Goal: Task Accomplishment & Management: Complete application form

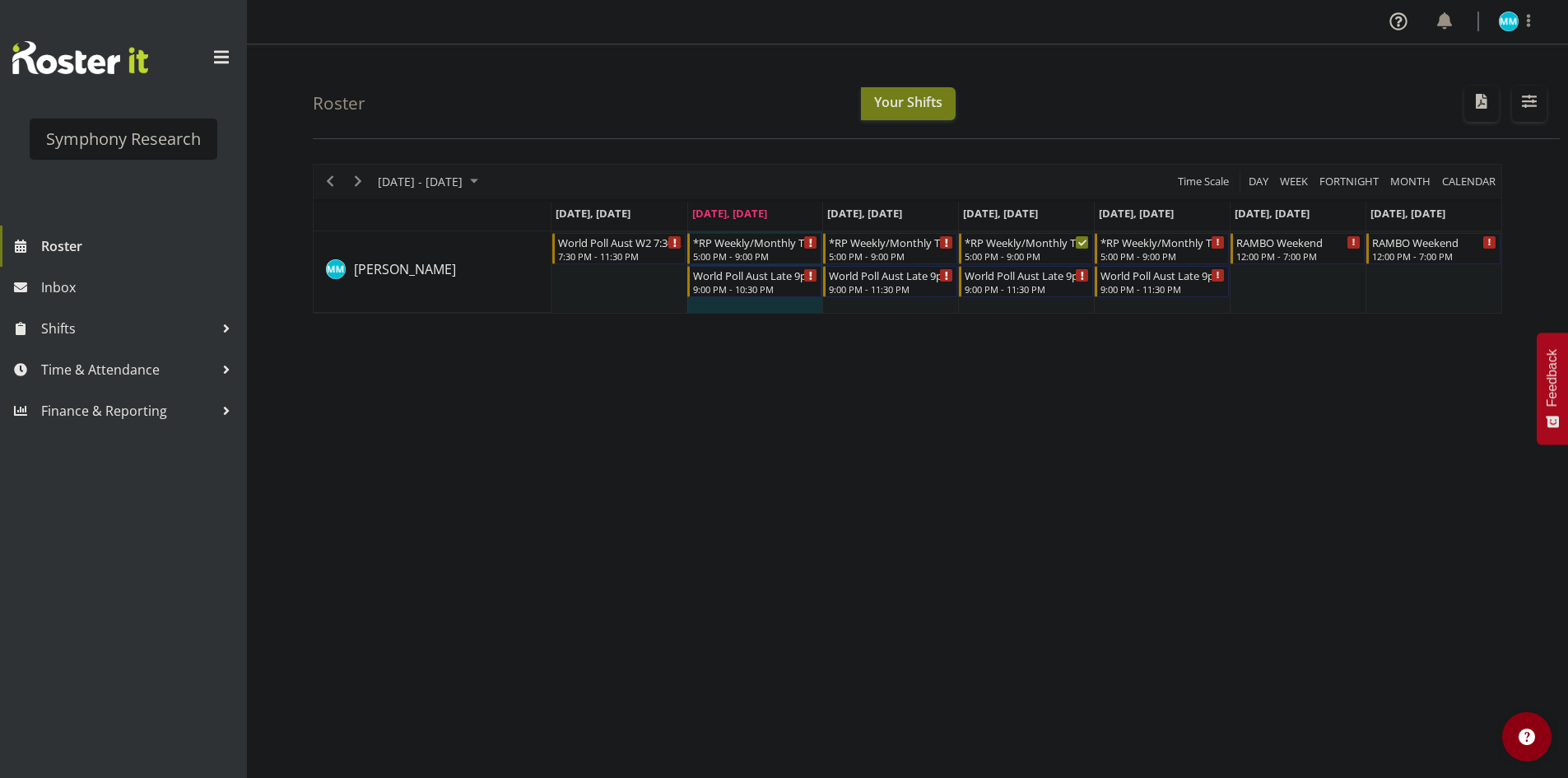
click at [945, 388] on div "[DATE] - [DATE] [DATE] Day Week Fortnight Month calendar Month Agenda Time Scal…" at bounding box center [941, 480] width 1256 height 658
click at [626, 368] on div "[DATE] - [DATE] [DATE] Day Week Fortnight Month calendar Month Agenda Time Scal…" at bounding box center [941, 480] width 1256 height 658
click at [617, 367] on div "[DATE] - [DATE] [DATE] Day Week Fortnight Month calendar Month Agenda Time Scal…" at bounding box center [941, 480] width 1256 height 658
click at [111, 332] on span "Shifts" at bounding box center [127, 328] width 173 height 25
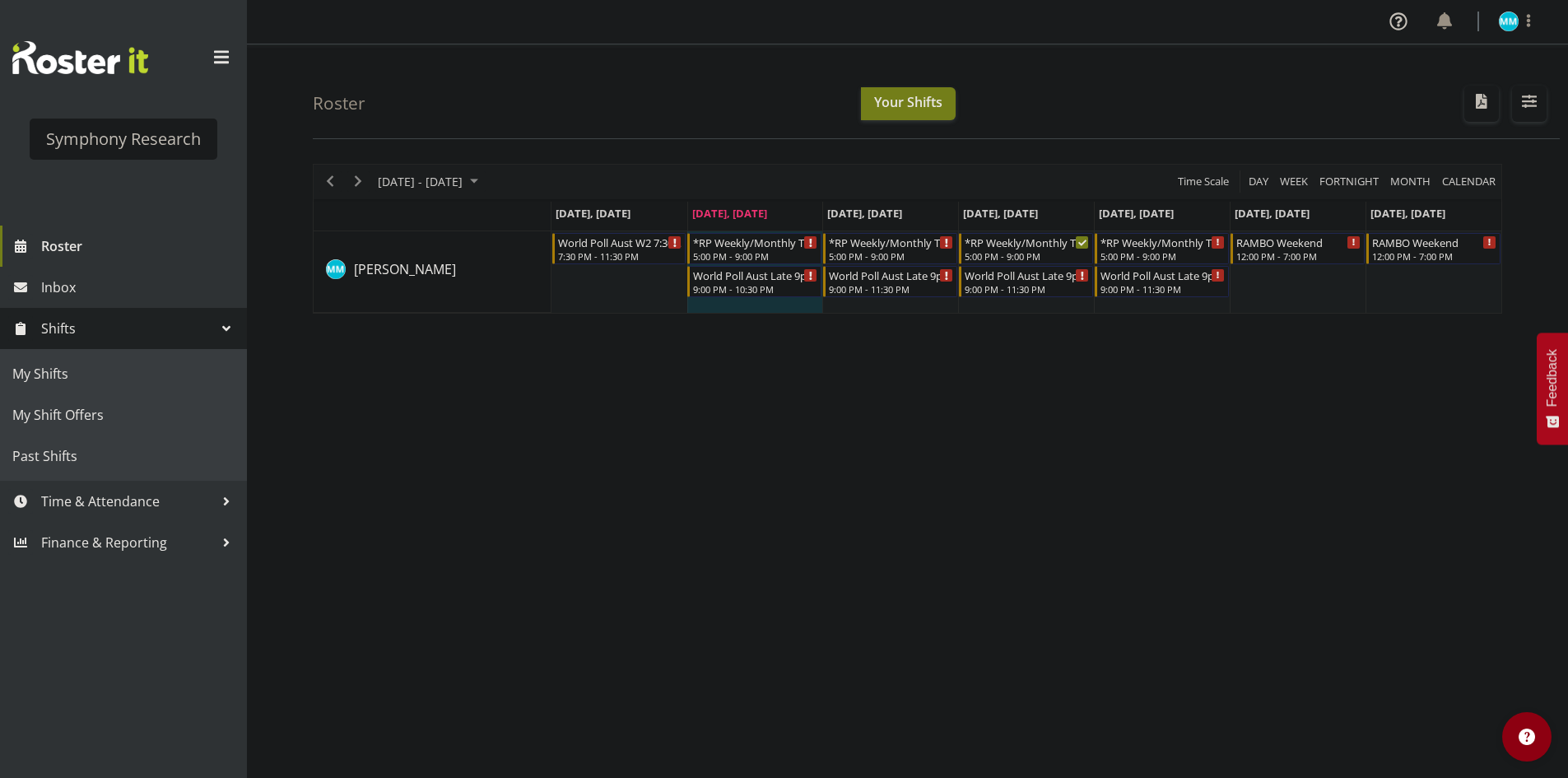
click at [146, 331] on span "Shifts" at bounding box center [127, 328] width 173 height 25
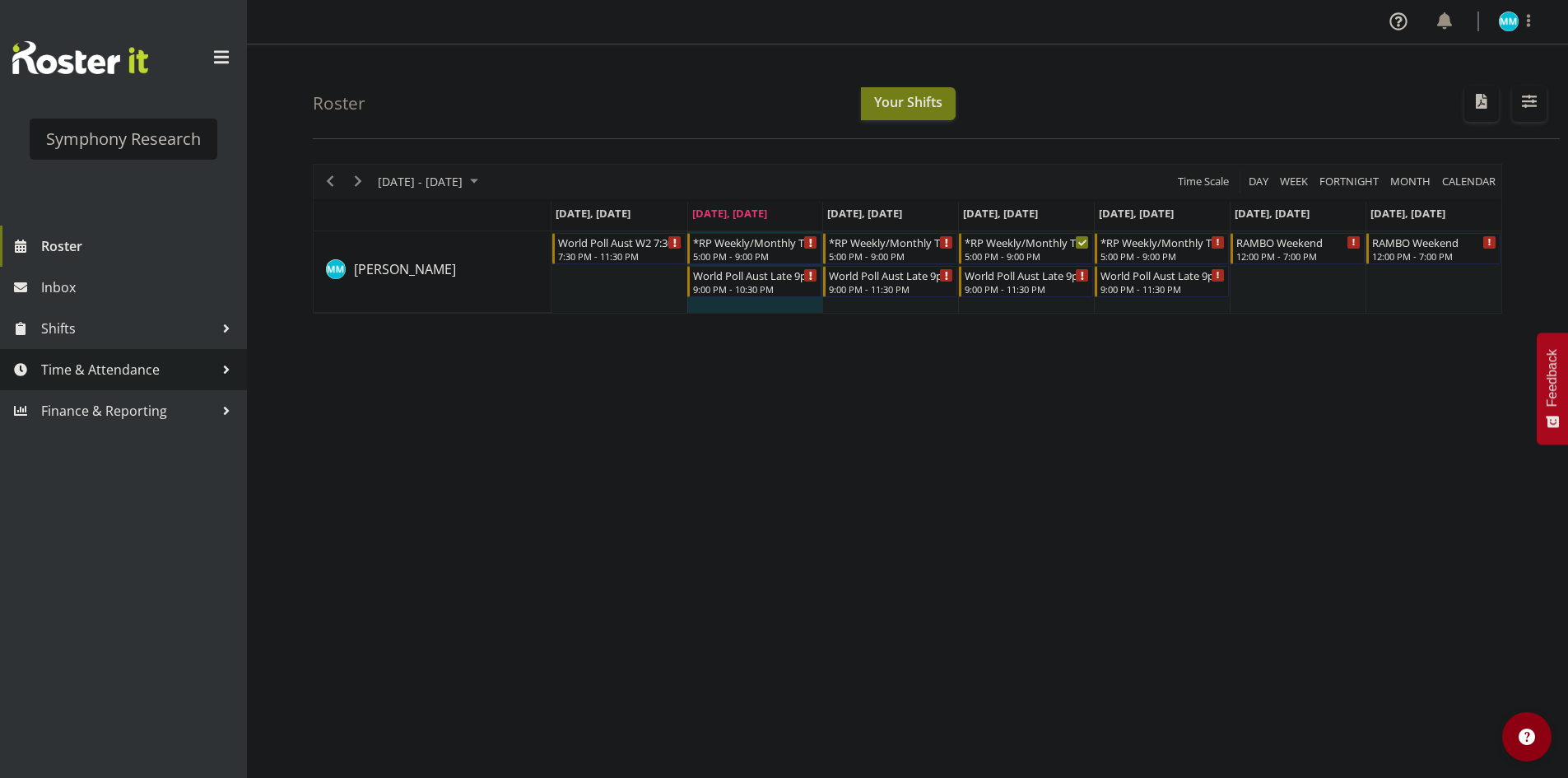
click at [132, 369] on span "Time & Attendance" at bounding box center [127, 369] width 173 height 25
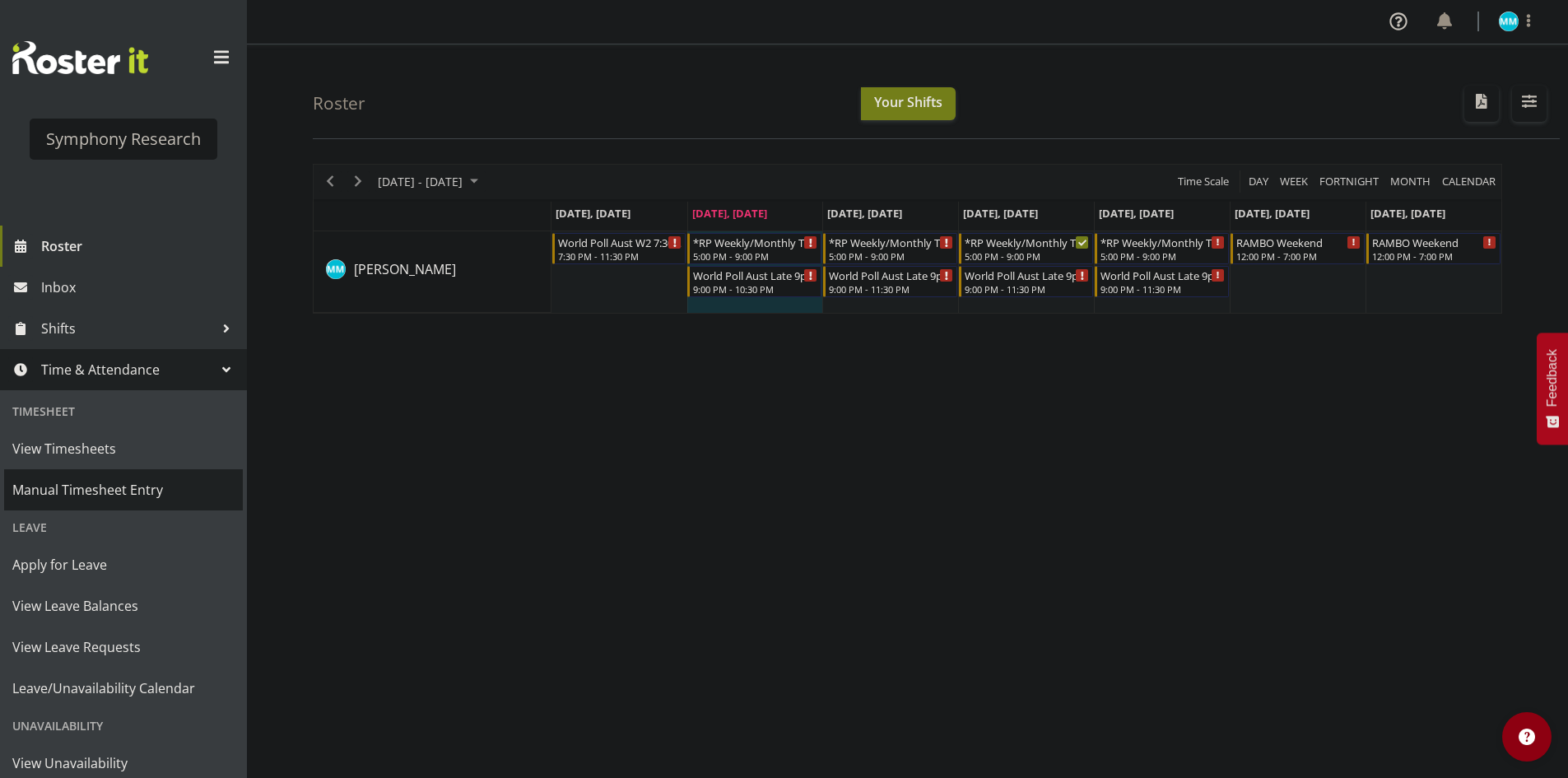
click at [183, 496] on span "Manual Timesheet Entry" at bounding box center [123, 489] width 222 height 25
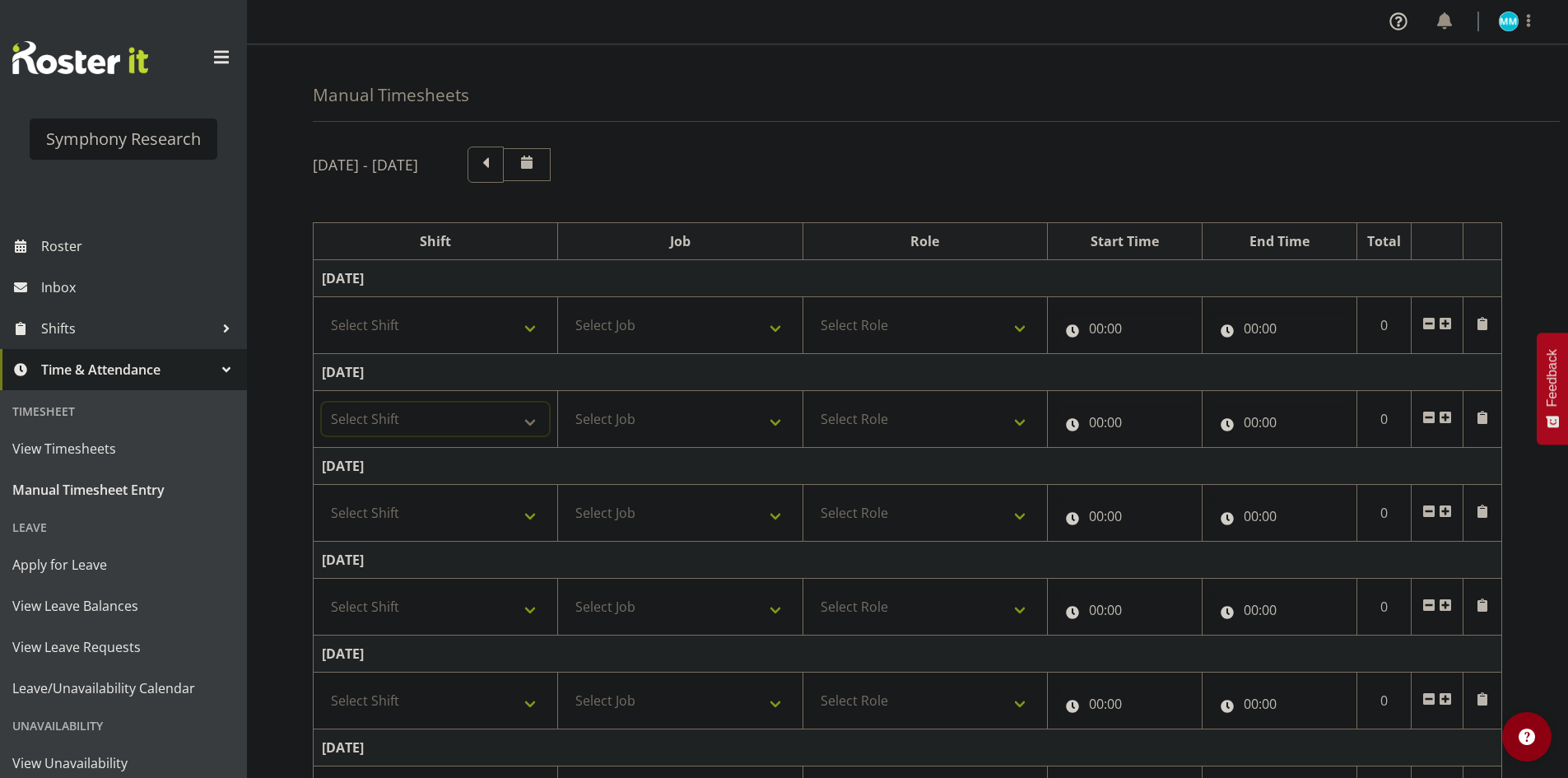
click at [453, 404] on select "Select Shift !!Weekend Residential (Roster IT Shift Label) *Business 9/10am ~ 4…" at bounding box center [436, 419] width 227 height 33
select select "48116"
click at [322, 402] on select "Select Shift !!Weekend Residential (Roster IT Shift Label) *Business 9/10am ~ 4…" at bounding box center [436, 419] width 227 height 33
click at [687, 416] on select "Select Job 550060 IF Admin 553492 World Poll Aus Wave 2 Main 2025 553493 World …" at bounding box center [680, 419] width 227 height 33
select select "10633"
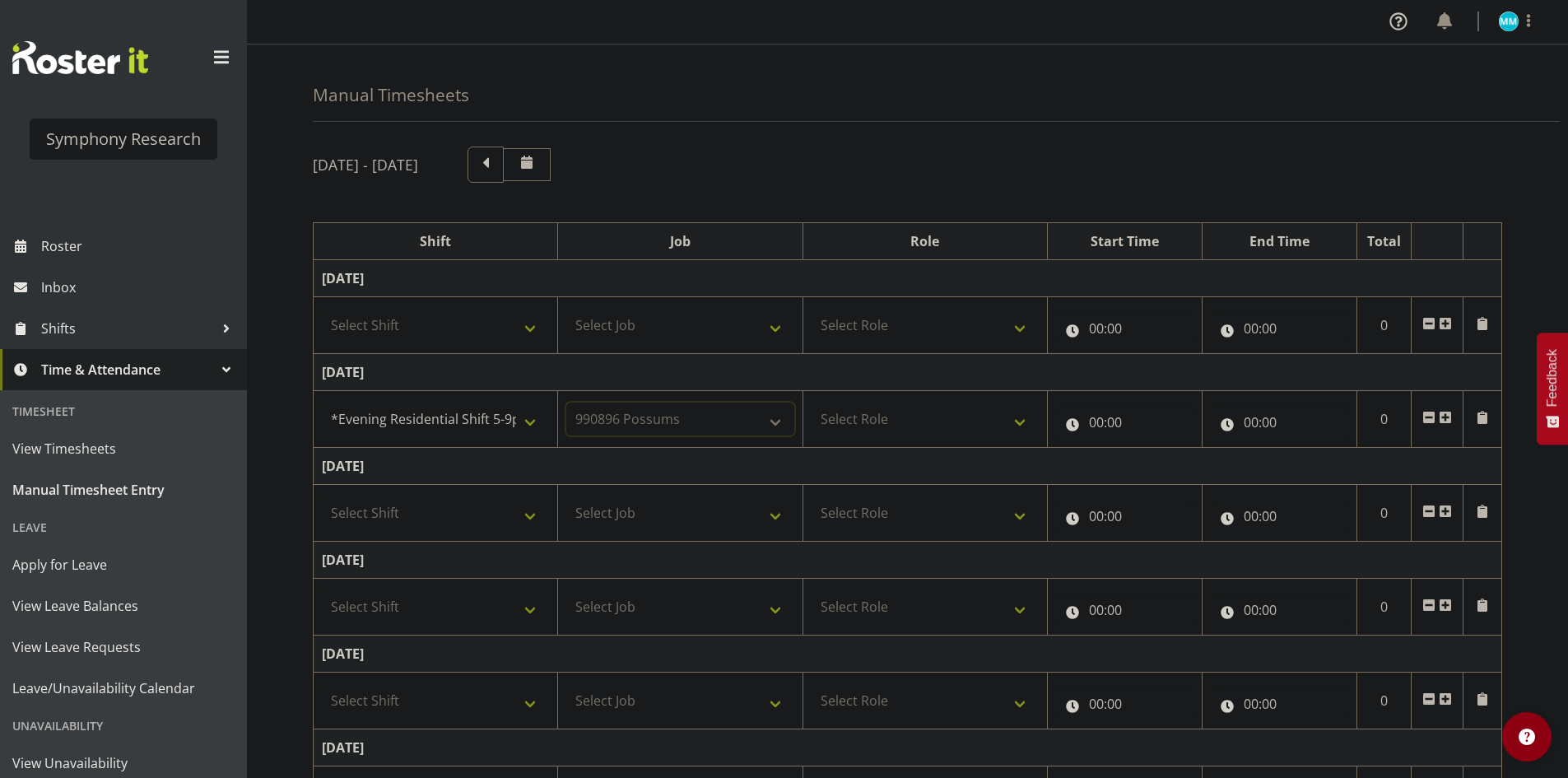
click at [567, 402] on select "Select Job 550060 IF Admin 553492 World Poll Aus Wave 2 Main 2025 553493 World …" at bounding box center [680, 419] width 227 height 33
click at [964, 410] on select "Select Role Briefing Interviewing" at bounding box center [925, 419] width 227 height 33
select select "47"
click at [812, 402] on select "Select Role Briefing Interviewing" at bounding box center [925, 419] width 227 height 33
click at [1129, 422] on input "00:00" at bounding box center [1124, 422] width 137 height 33
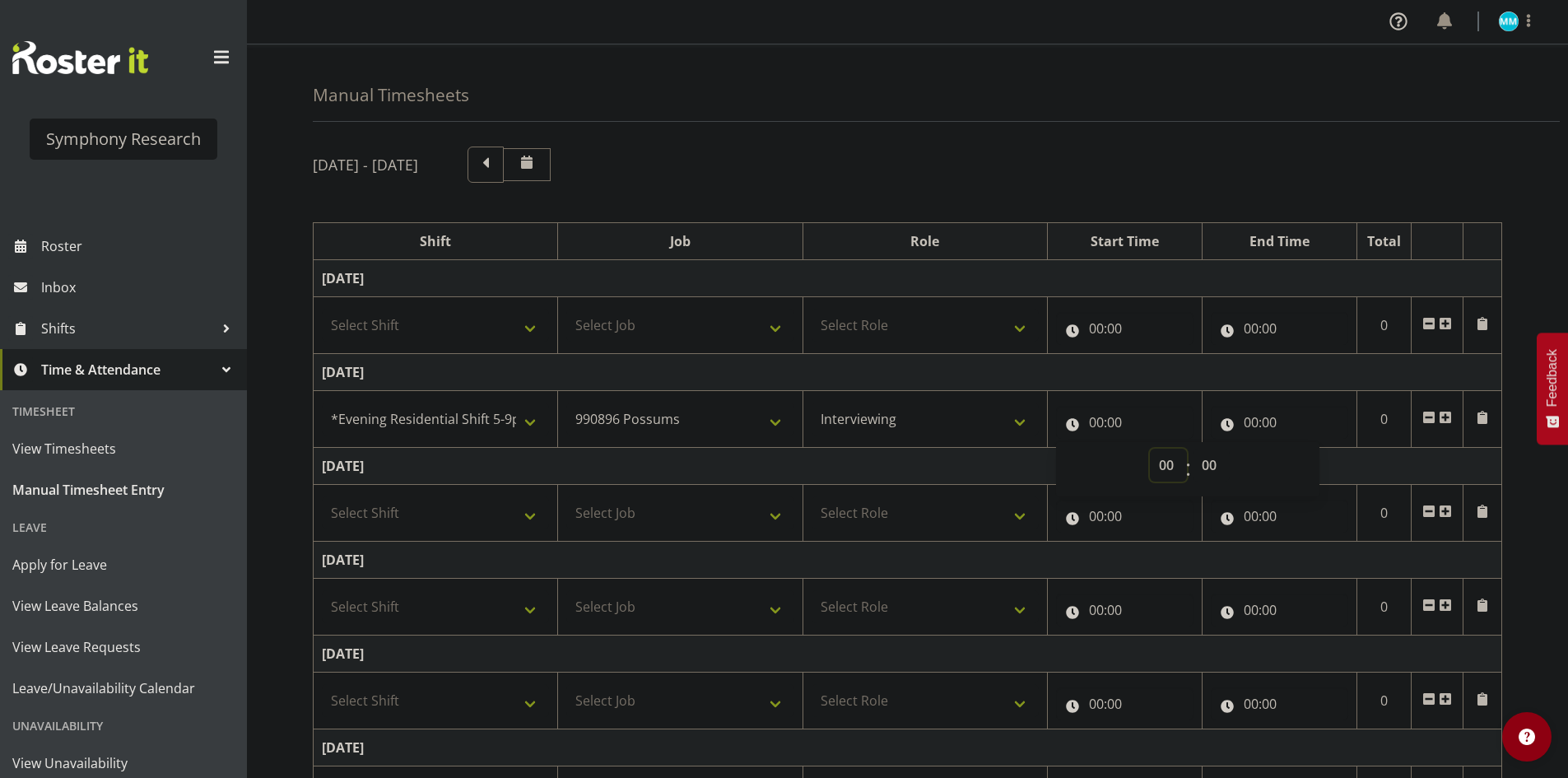
click at [1172, 466] on select "00 01 02 03 04 05 06 07 08 09 10 11 12 13 14 15 16 17 18 19 20 21 22 23" at bounding box center [1169, 465] width 37 height 33
select select "17"
click at [1150, 448] on select "00 01 02 03 04 05 06 07 08 09 10 11 12 13 14 15 16 17 18 19 20 21 22 23" at bounding box center [1169, 465] width 37 height 33
type input "17:00"
click at [1266, 433] on input "00:00" at bounding box center [1279, 422] width 137 height 33
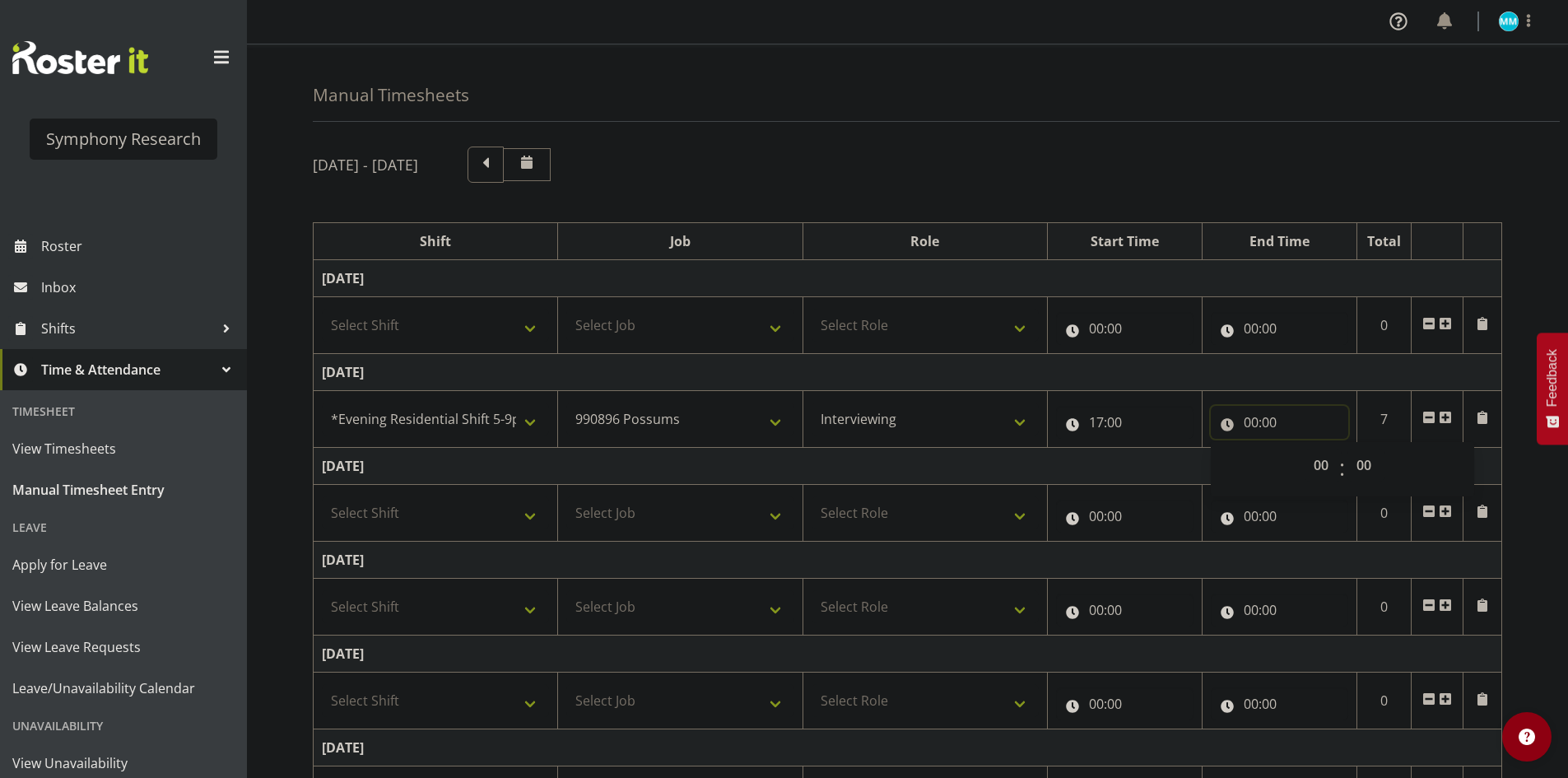
drag, startPoint x: 1252, startPoint y: 427, endPoint x: 1316, endPoint y: 460, distance: 72.0
click at [1252, 428] on input "00:00" at bounding box center [1279, 422] width 137 height 33
click at [1326, 467] on td "Wednesday 1st October 2025" at bounding box center [907, 466] width 1188 height 37
click at [1259, 427] on input "00:00" at bounding box center [1279, 422] width 137 height 33
click at [1331, 464] on select "00 01 02 03 04 05 06 07 08 09 10 11 12 13 14 15 16 17 18 19 20 21 22 23" at bounding box center [1323, 465] width 37 height 33
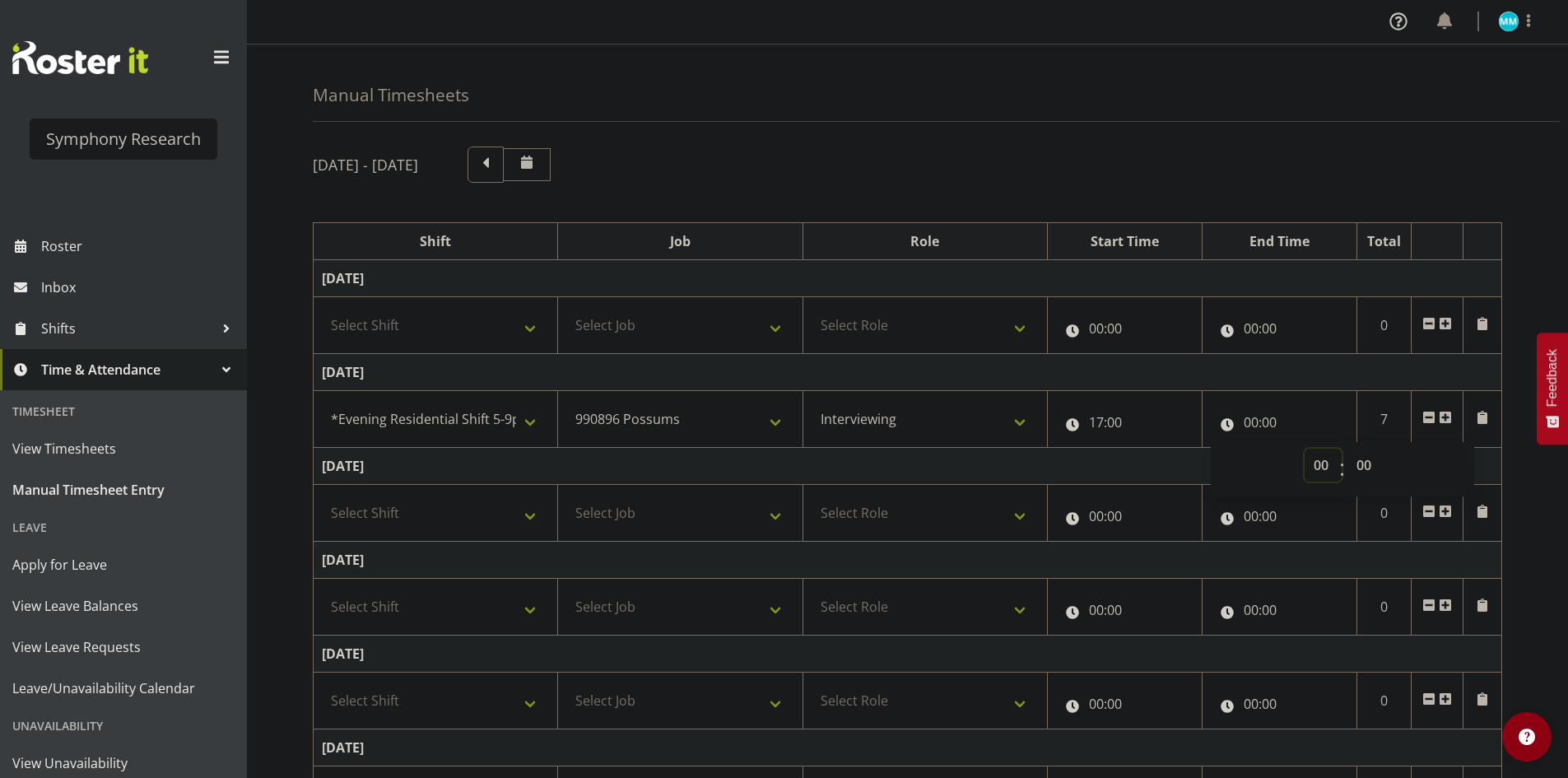
select select "20"
click at [1305, 448] on select "00 01 02 03 04 05 06 07 08 09 10 11 12 13 14 15 16 17 18 19 20 21 22 23" at bounding box center [1323, 465] width 37 height 33
type input "20:00"
click at [1360, 467] on select "00 01 02 03 04 05 06 07 08 09 10 11 12 13 14 15 16 17 18 19 20 21 22 23 24 25 2…" at bounding box center [1366, 465] width 37 height 33
select select "15"
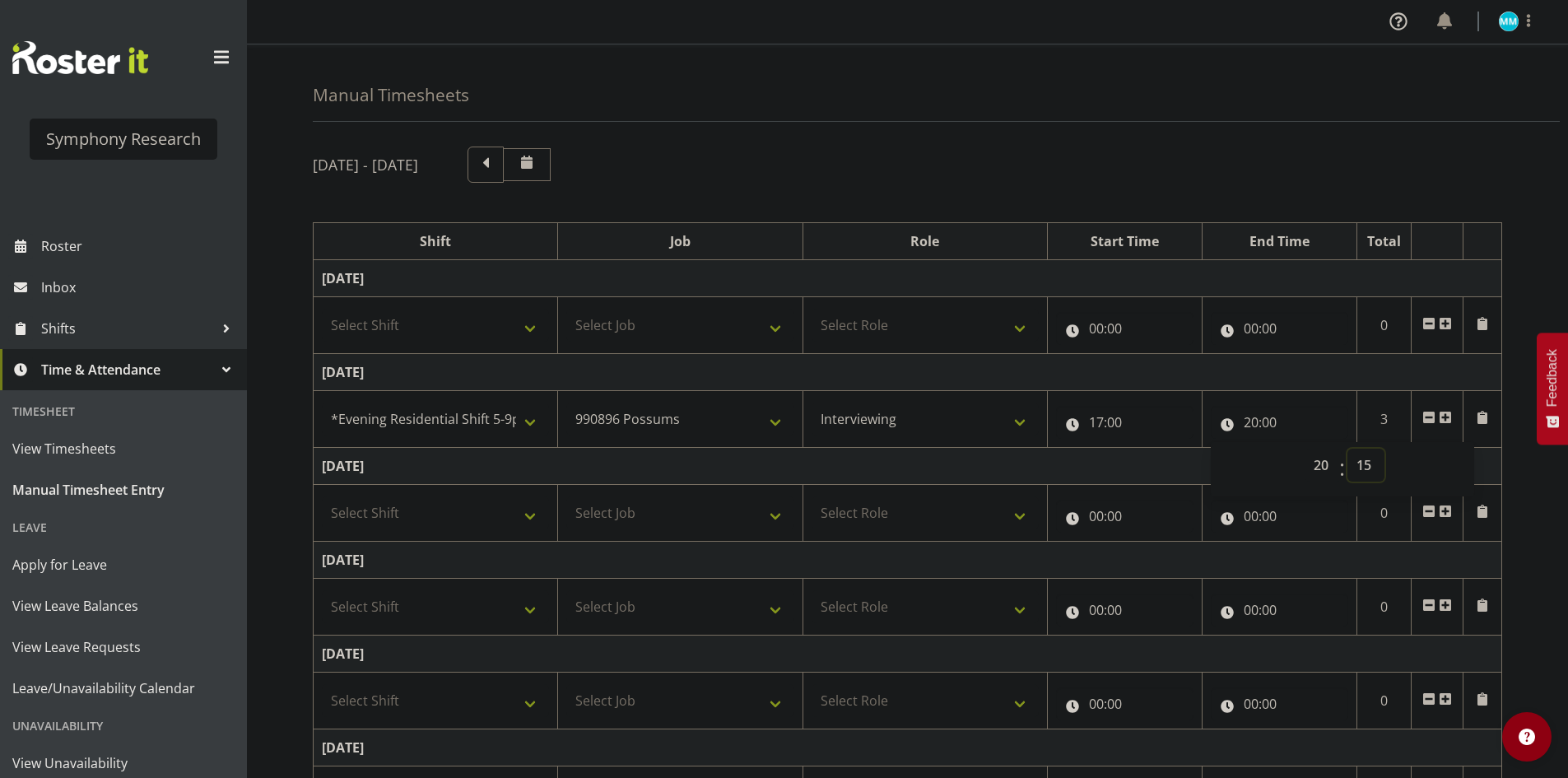
click at [1347, 448] on select "00 01 02 03 04 05 06 07 08 09 10 11 12 13 14 15 16 17 18 19 20 21 22 23 24 25 2…" at bounding box center [1366, 465] width 37 height 33
type input "20:15"
click at [1440, 421] on span at bounding box center [1445, 417] width 14 height 14
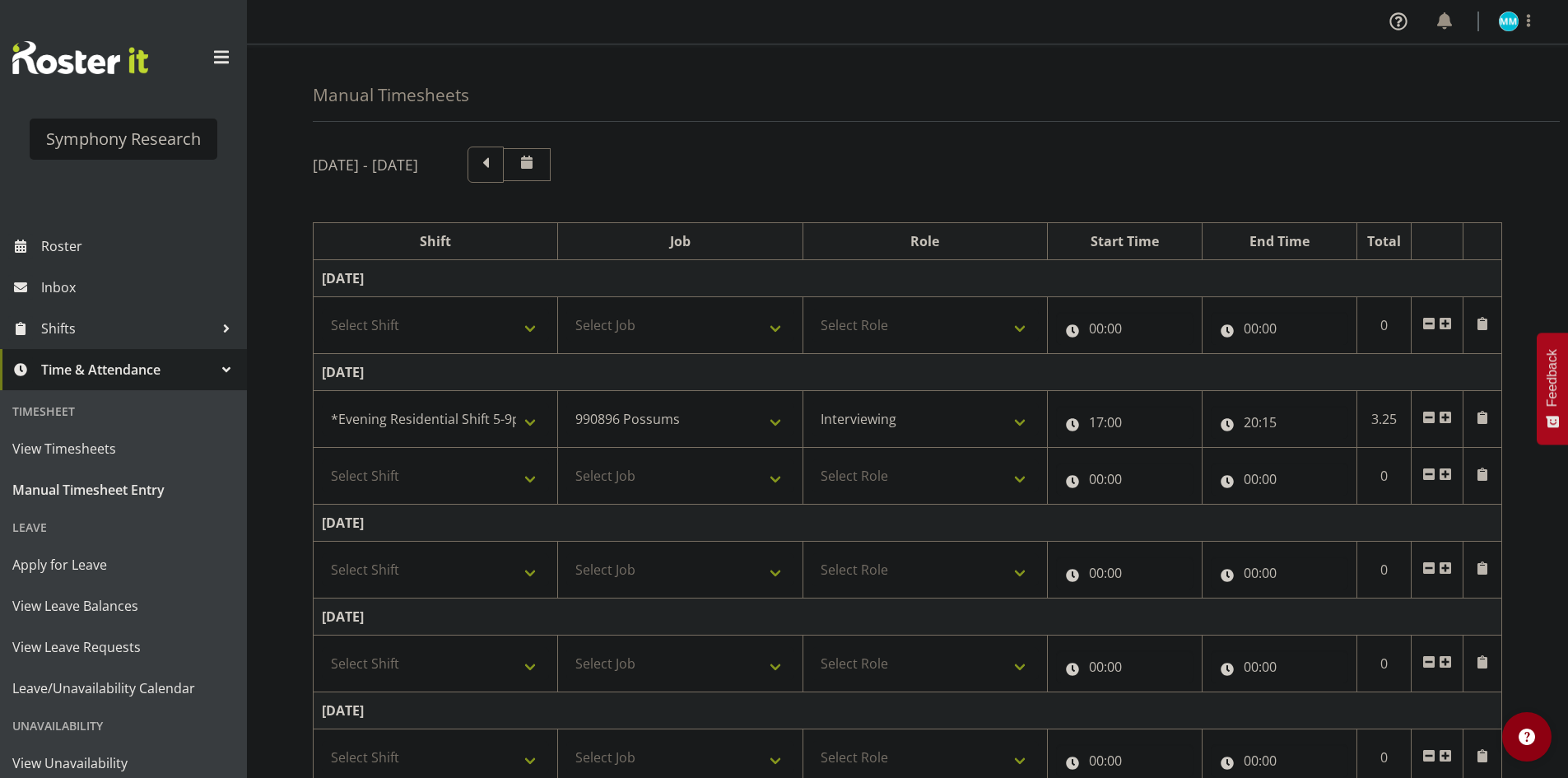
click at [393, 503] on td "Select Shift !!Weekend Residential (Roster IT Shift Label) *Business 9/10am ~ 4…" at bounding box center [435, 476] width 244 height 57
click at [412, 489] on select "Select Shift !!Weekend Residential (Roster IT Shift Label) *Business 9/10am ~ 4…" at bounding box center [436, 476] width 227 height 33
select select "57511"
click at [322, 459] on select "Select Shift !!Weekend Residential (Roster IT Shift Label) *Business 9/10am ~ 4…" at bounding box center [436, 476] width 227 height 33
click at [652, 467] on select "Select Job 550060 IF Admin 553492 World Poll Aus Wave 2 Main 2025 553493 World …" at bounding box center [680, 476] width 227 height 33
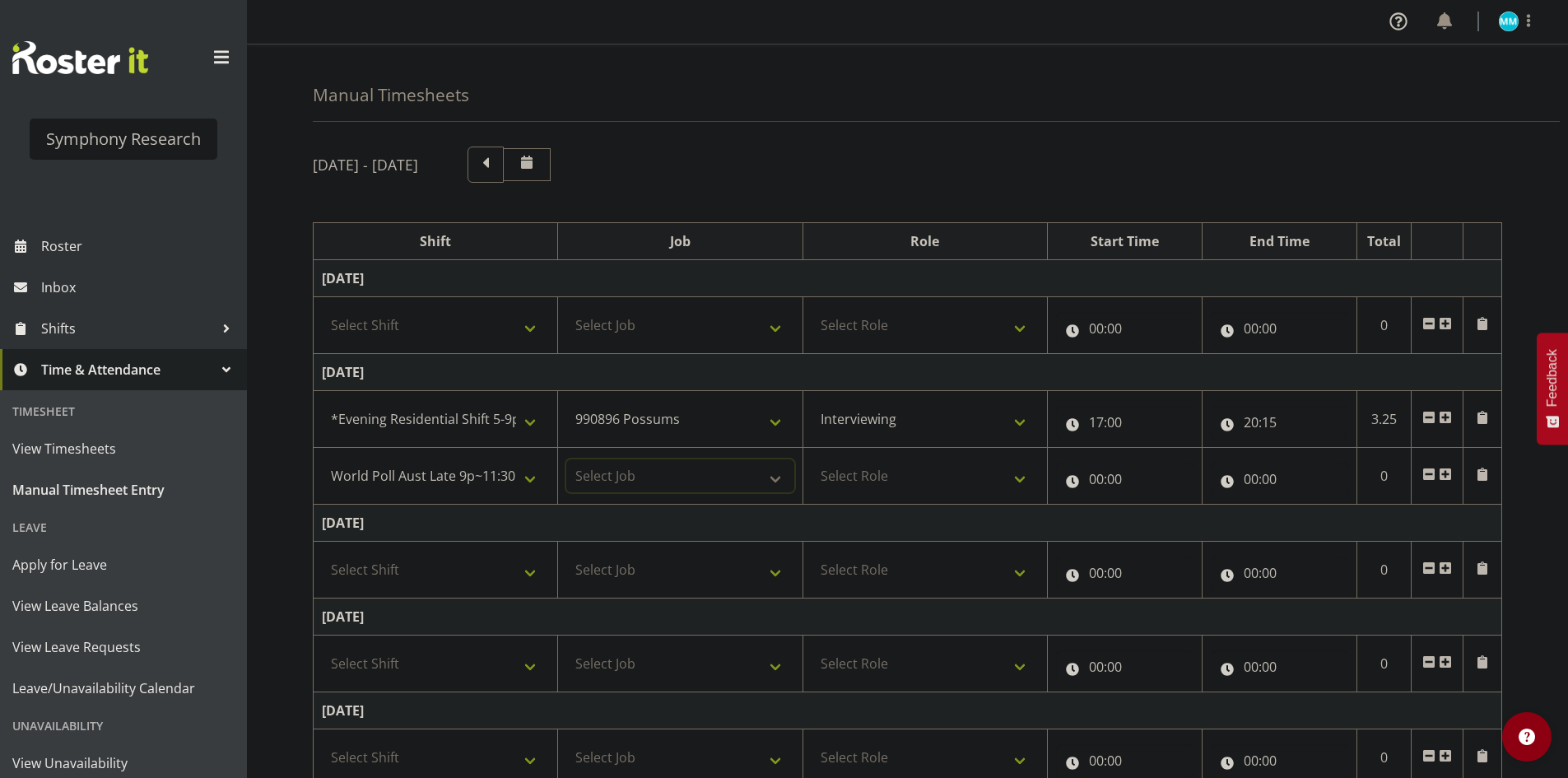
select select "10499"
click at [567, 459] on select "Select Job 550060 IF Admin 553492 World Poll Aus Wave 2 Main 2025 553493 World …" at bounding box center [680, 476] width 227 height 33
click at [959, 474] on select "Select Role Briefing Interviewing" at bounding box center [925, 476] width 227 height 33
select select "47"
click at [812, 459] on select "Select Role Briefing Interviewing" at bounding box center [925, 476] width 227 height 33
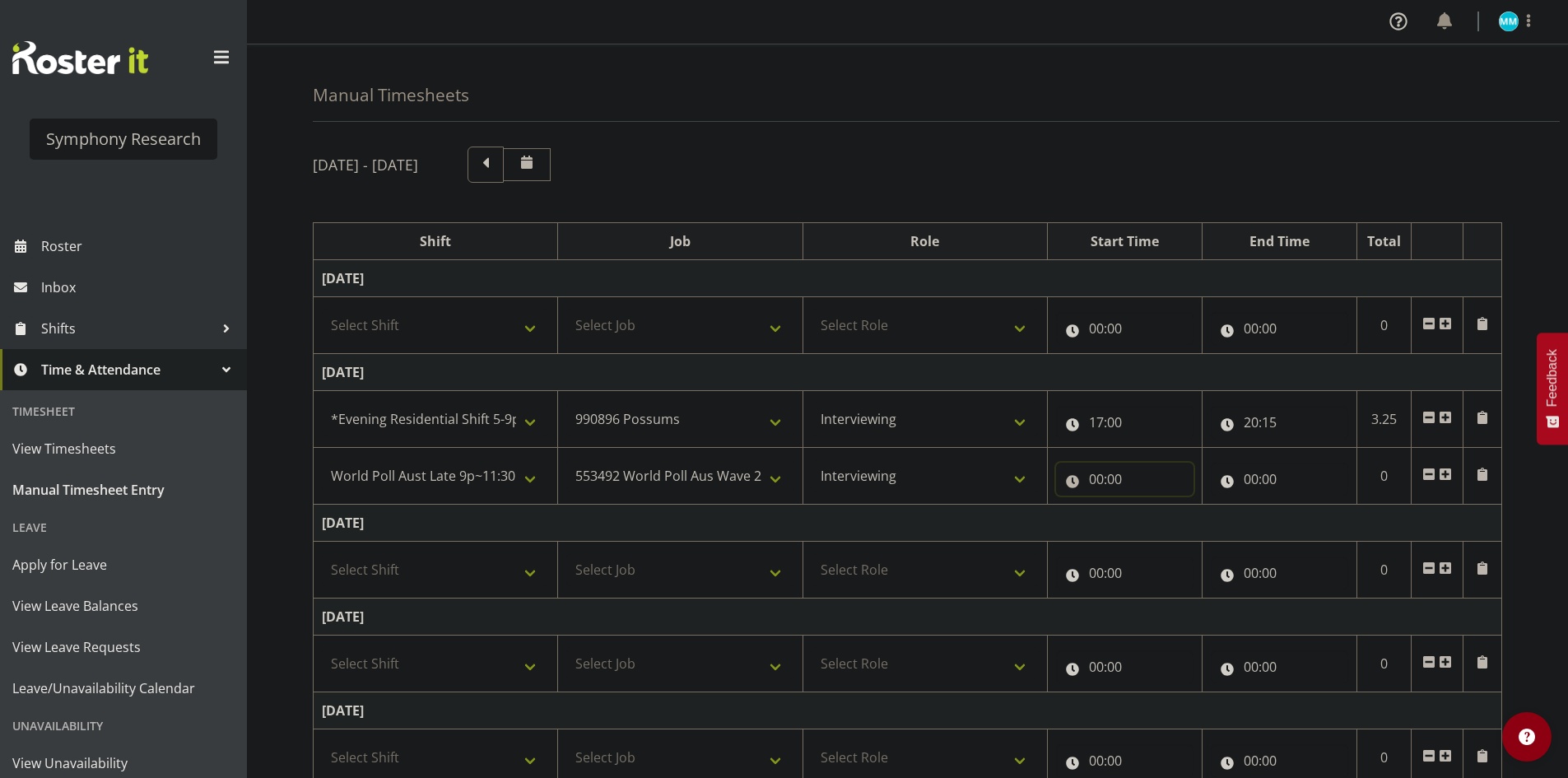
click at [1102, 476] on input "00:00" at bounding box center [1124, 479] width 137 height 33
drag, startPoint x: 1153, startPoint y: 521, endPoint x: 1161, endPoint y: 526, distance: 9.4
click at [1153, 521] on select "00 01 02 03 04 05 06 07 08 09 10 11 12 13 14 15 16 17 18 19 20 21 22 23" at bounding box center [1169, 522] width 37 height 33
select select "20"
click at [1150, 506] on select "00 01 02 03 04 05 06 07 08 09 10 11 12 13 14 15 16 17 18 19 20 21 22 23" at bounding box center [1169, 522] width 37 height 33
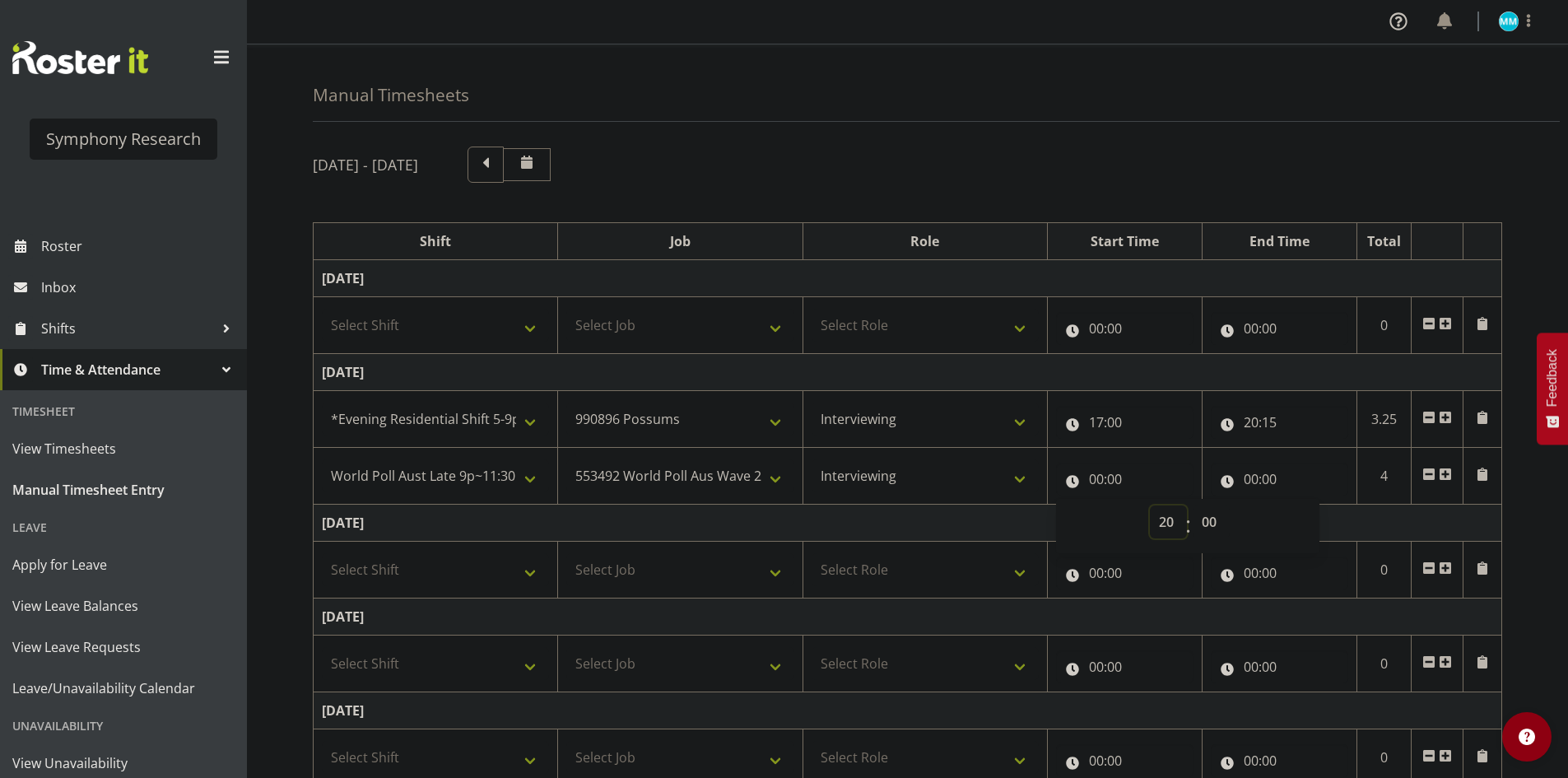
type input "20:00"
click at [1262, 481] on input "00:00" at bounding box center [1279, 479] width 137 height 33
click at [1329, 516] on select "00 01 02 03 04 05 06 07 08 09 10 11 12 13 14 15 16 17 18 19 20 21 22 23" at bounding box center [1323, 522] width 37 height 33
select select "20"
click at [1305, 506] on select "00 01 02 03 04 05 06 07 08 09 10 11 12 13 14 15 16 17 18 19 20 21 22 23" at bounding box center [1323, 522] width 37 height 33
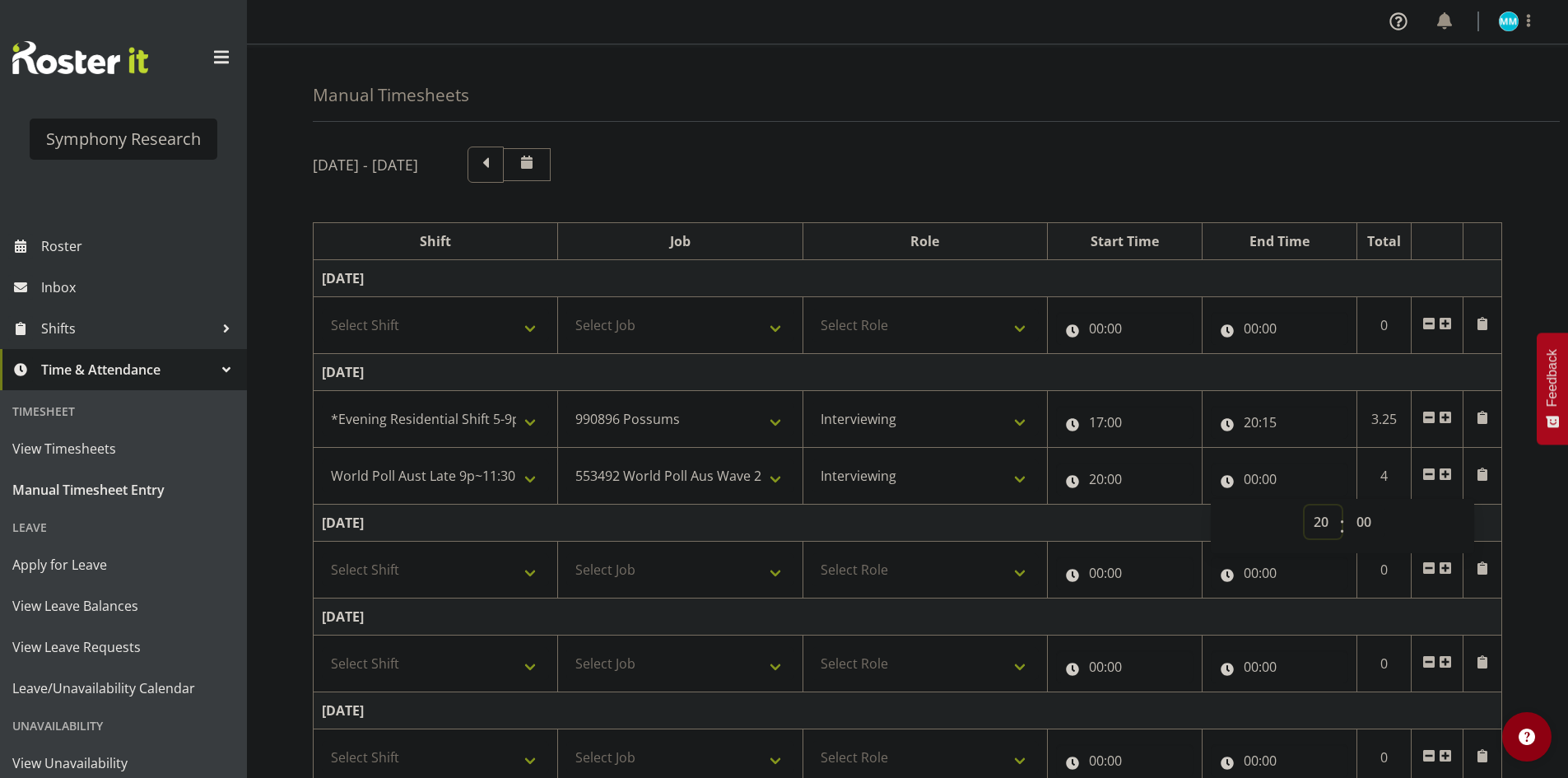
type input "20:00"
click at [1367, 526] on select "00 01 02 03 04 05 06 07 08 09 10 11 12 13 14 15 16 17 18 19 20 21 22 23 24 25 2…" at bounding box center [1366, 522] width 37 height 33
select select "46"
click at [1347, 506] on select "00 01 02 03 04 05 06 07 08 09 10 11 12 13 14 15 16 17 18 19 20 21 22 23 24 25 2…" at bounding box center [1366, 522] width 37 height 33
type input "20:46"
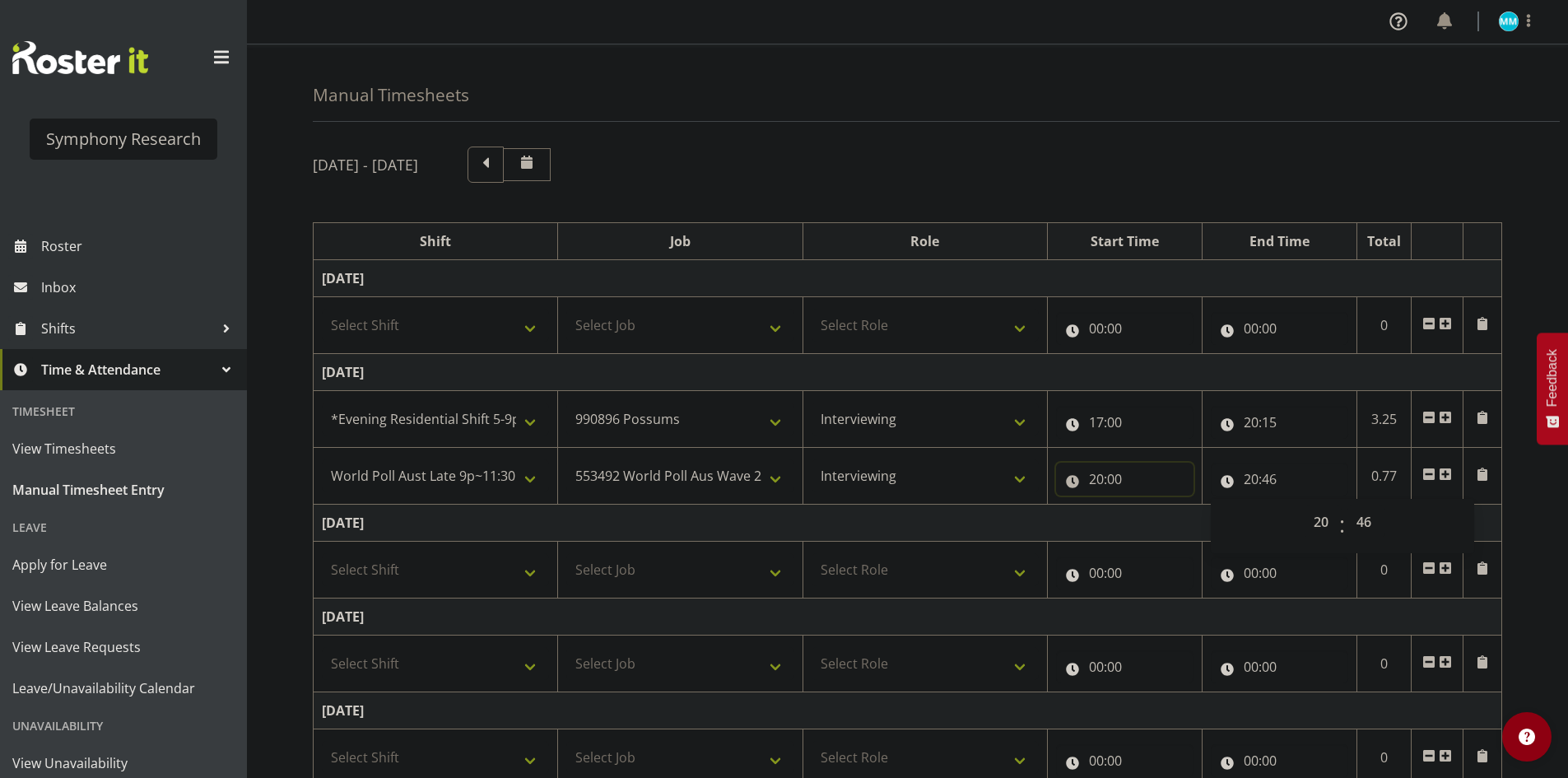
click at [1126, 483] on input "20:00" at bounding box center [1124, 479] width 137 height 33
click at [1228, 526] on select "00 01 02 03 04 05 06 07 08 09 10 11 12 13 14 15 16 17 18 19 20 21 22 23 24 25 2…" at bounding box center [1211, 522] width 37 height 33
select select "46"
click at [1193, 506] on select "00 01 02 03 04 05 06 07 08 09 10 11 12 13 14 15 16 17 18 19 20 21 22 23 24 25 2…" at bounding box center [1211, 522] width 37 height 33
type input "20:46"
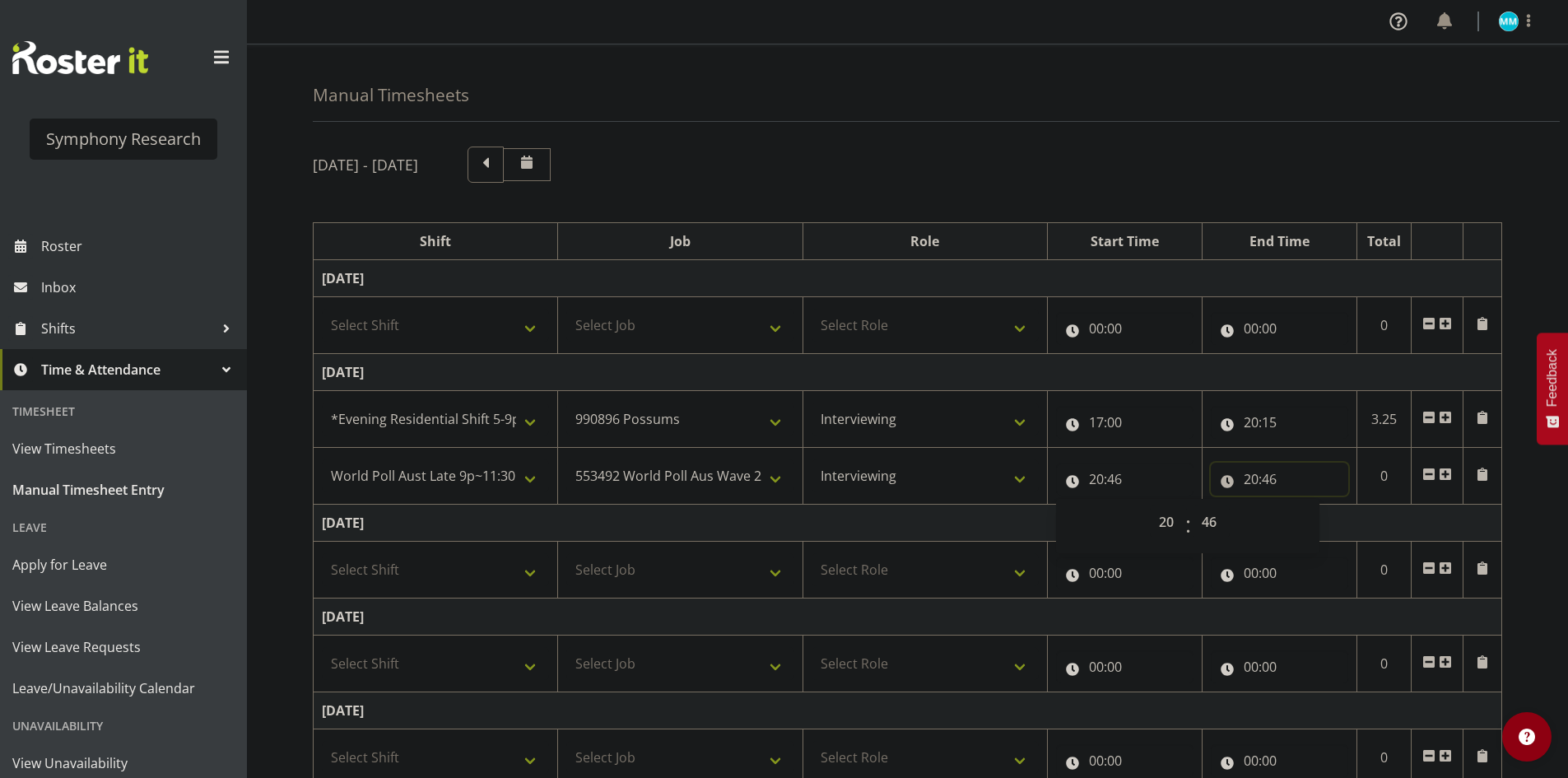
click at [1260, 488] on input "20:46" at bounding box center [1279, 479] width 137 height 33
drag, startPoint x: 1333, startPoint y: 508, endPoint x: 1324, endPoint y: 517, distance: 12.7
click at [1326, 517] on select "00 01 02 03 04 05 06 07 08 09 10 11 12 13 14 15 16 17 18 19 20 21 22 23" at bounding box center [1323, 522] width 37 height 33
select select "23"
click at [1305, 506] on select "00 01 02 03 04 05 06 07 08 09 10 11 12 13 14 15 16 17 18 19 20 21 22 23" at bounding box center [1323, 522] width 37 height 33
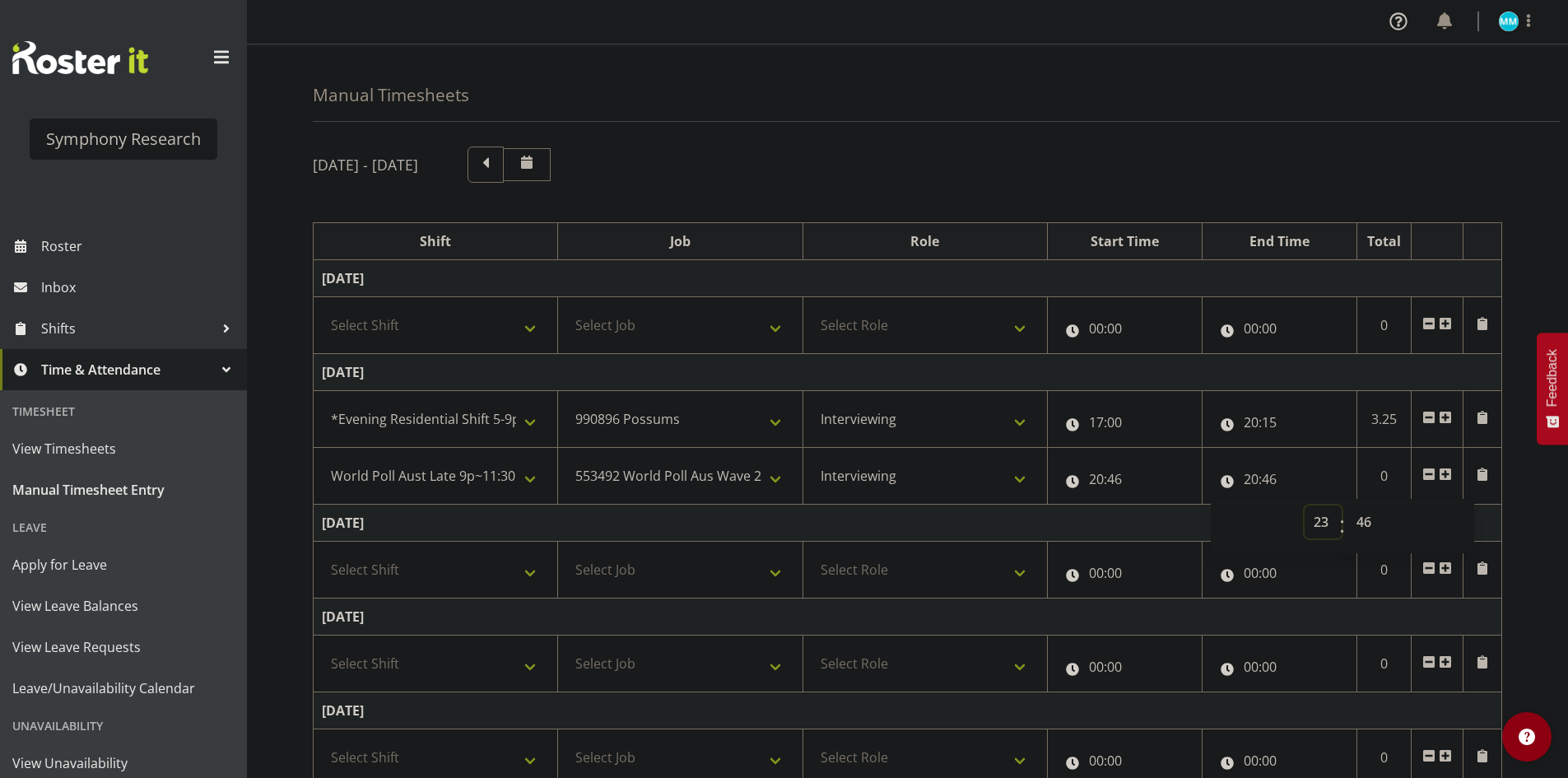
type input "23:46"
click at [1356, 519] on select "00 01 02 03 04 05 06 07 08 09 10 11 12 13 14 15 16 17 18 19 20 21 22 23 24 25 2…" at bounding box center [1366, 522] width 37 height 33
select select "30"
click at [1347, 506] on select "00 01 02 03 04 05 06 07 08 09 10 11 12 13 14 15 16 17 18 19 20 21 22 23 24 25 2…" at bounding box center [1366, 522] width 37 height 33
type input "23:30"
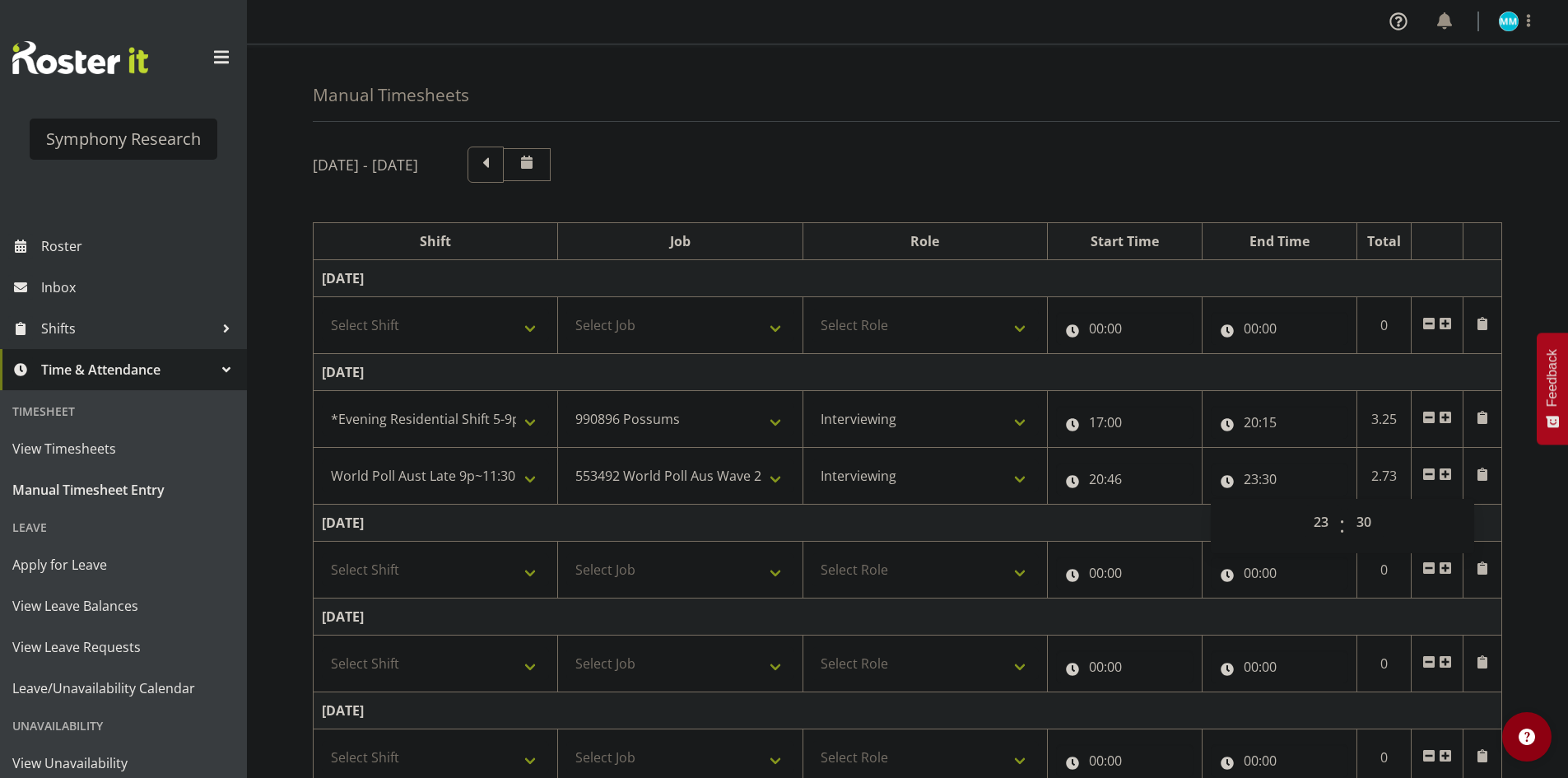
click at [1544, 517] on div "September 29th - October 5th 2025 Shift Job Role Start Time End Time Total Mond…" at bounding box center [941, 600] width 1256 height 931
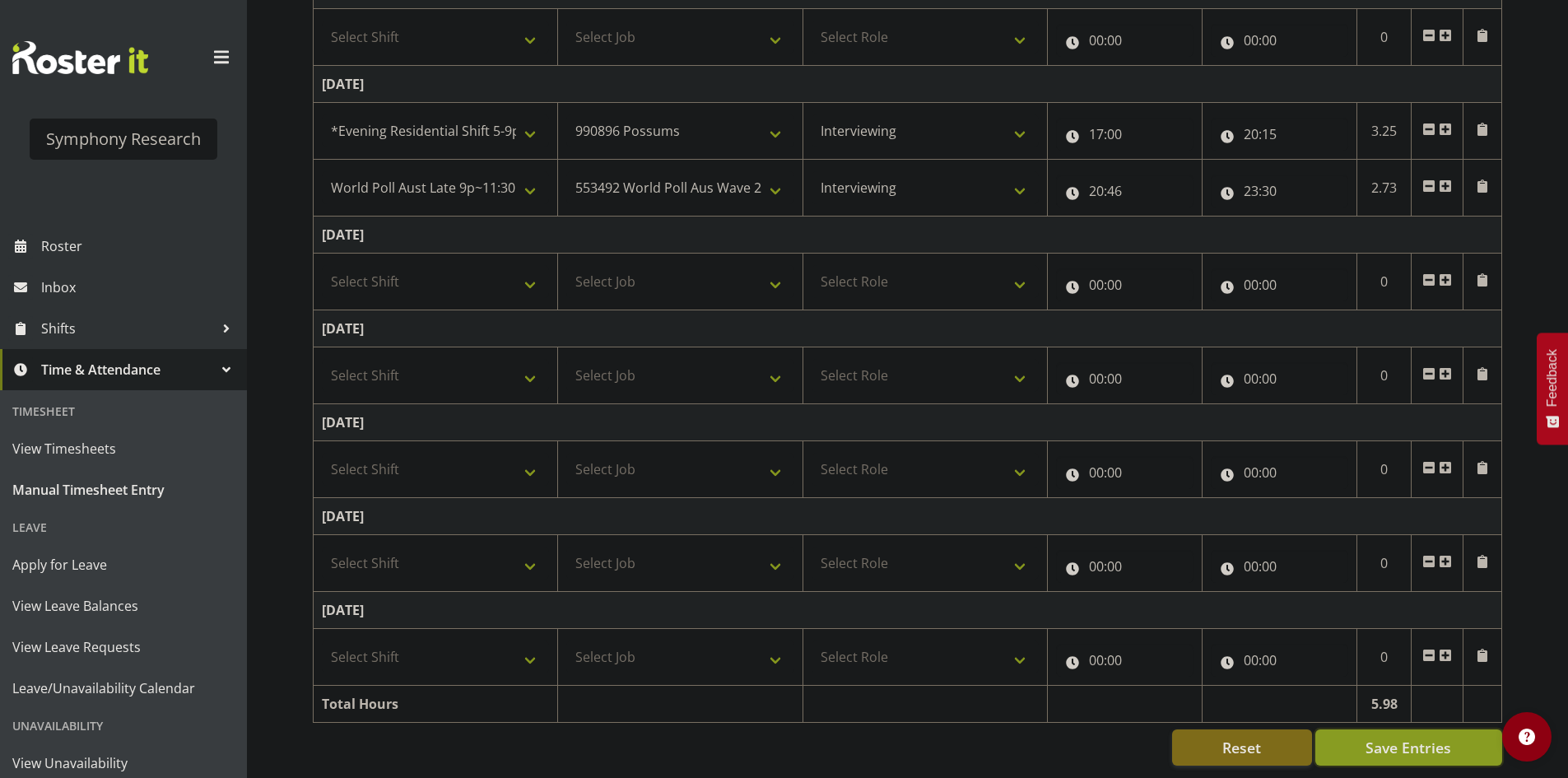
click at [1462, 729] on button "Save Entries" at bounding box center [1409, 747] width 187 height 36
